Goal: Navigation & Orientation: Find specific page/section

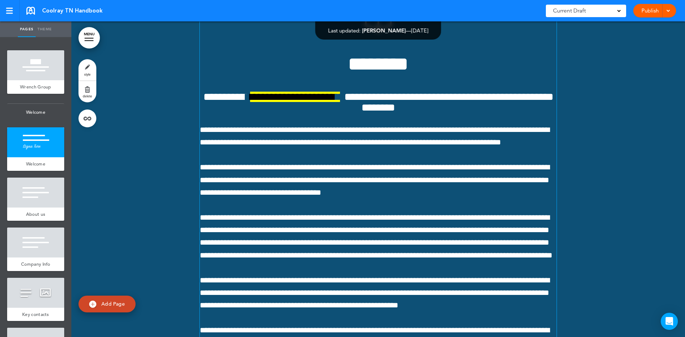
scroll to position [357, 0]
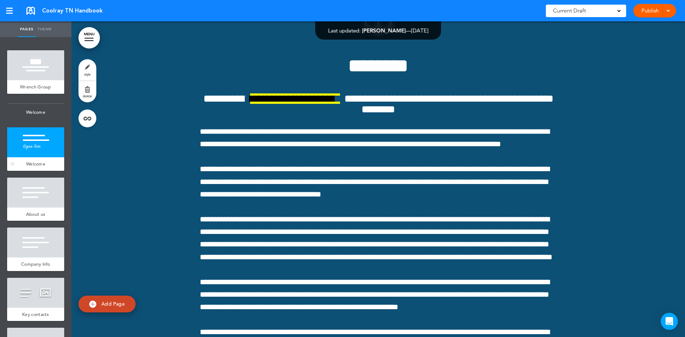
click at [39, 157] on div at bounding box center [35, 142] width 57 height 30
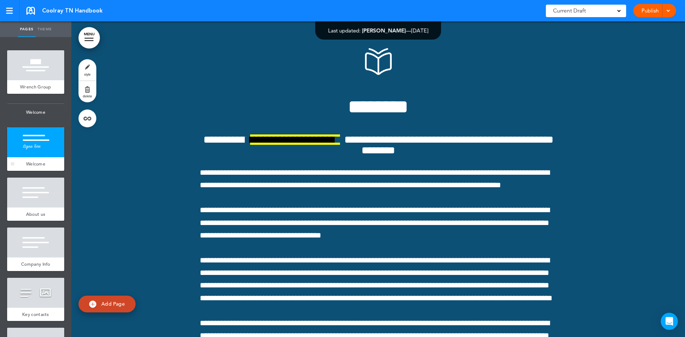
scroll to position [316, 0]
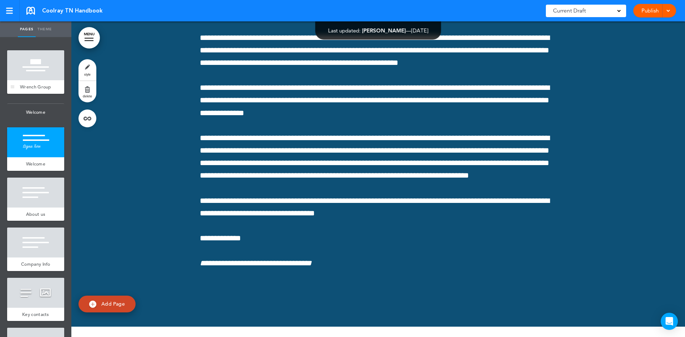
click at [27, 74] on div at bounding box center [35, 65] width 57 height 30
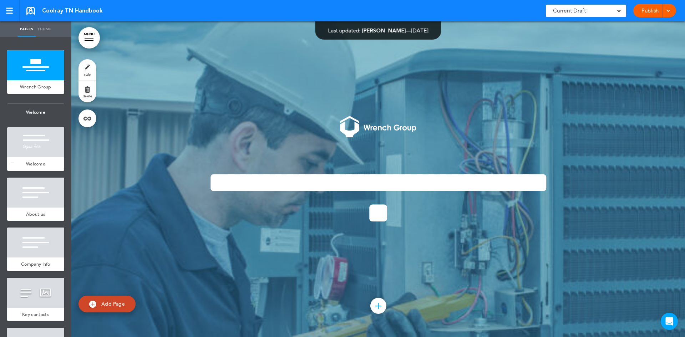
click at [45, 157] on div at bounding box center [35, 142] width 57 height 30
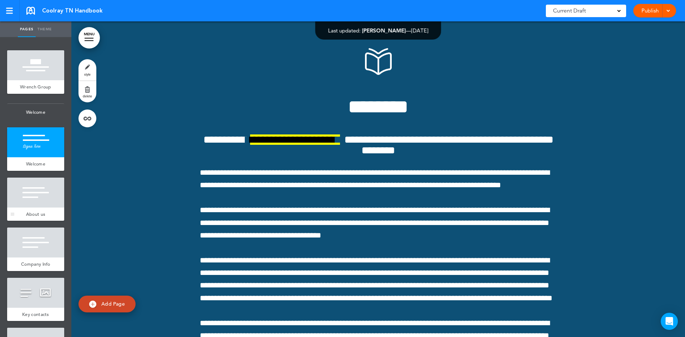
click at [30, 208] on div at bounding box center [35, 193] width 57 height 30
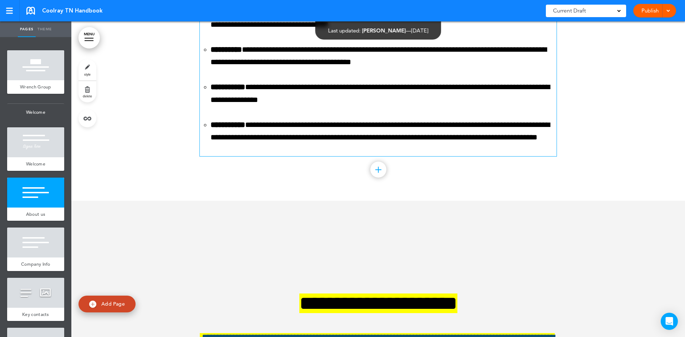
scroll to position [1406, 0]
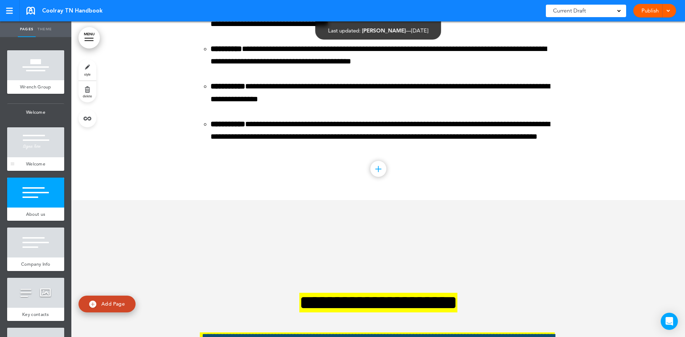
click at [43, 156] on div at bounding box center [35, 142] width 57 height 30
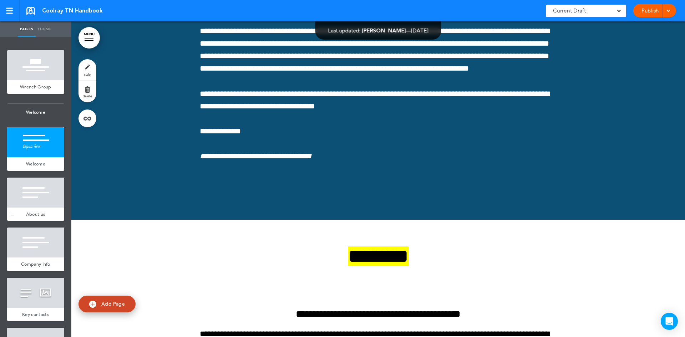
click at [24, 202] on div at bounding box center [35, 193] width 57 height 30
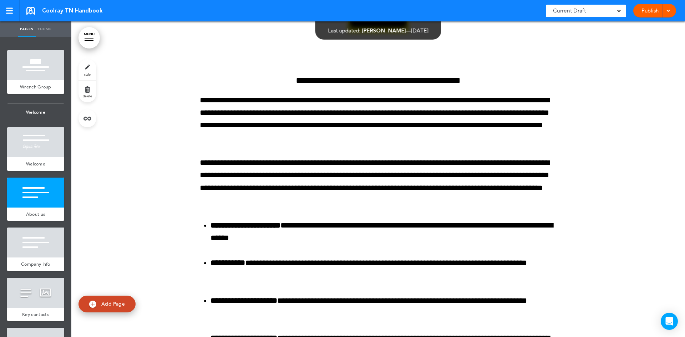
scroll to position [942, 0]
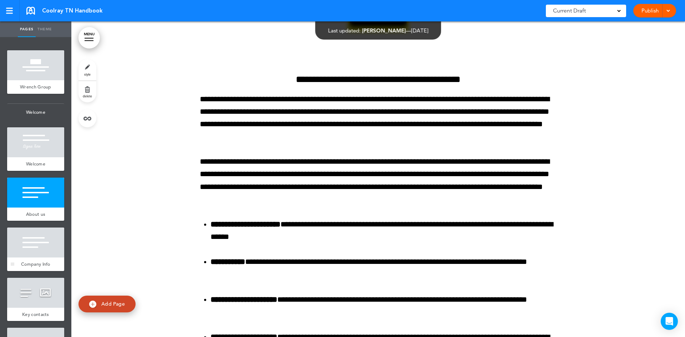
click at [29, 257] on div at bounding box center [35, 242] width 57 height 30
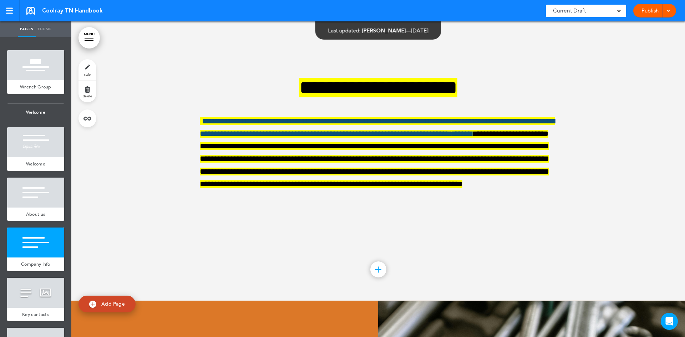
scroll to position [1621, 0]
click at [36, 308] on div at bounding box center [35, 293] width 57 height 30
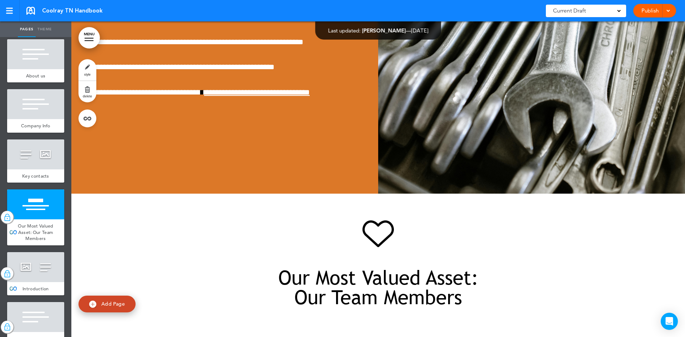
scroll to position [143, 0]
